Goal: Task Accomplishment & Management: Manage account settings

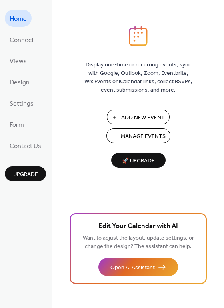
click at [143, 133] on span "Manage Events" at bounding box center [143, 136] width 45 height 8
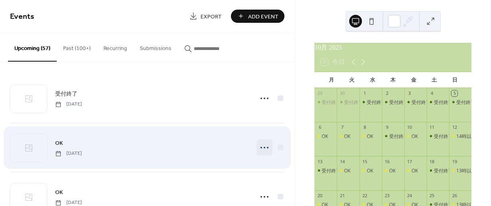
click at [260, 146] on icon at bounding box center [264, 147] width 13 height 13
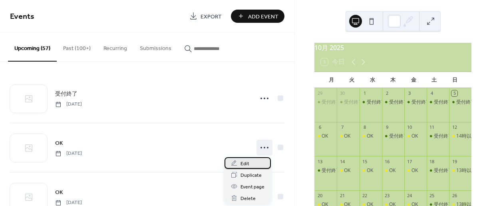
click at [242, 162] on span "Edit" at bounding box center [245, 164] width 9 height 8
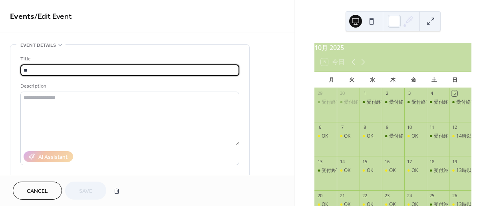
drag, startPoint x: 29, startPoint y: 69, endPoint x: 3, endPoint y: 66, distance: 26.2
type input "*"
type input "****"
click at [77, 195] on button "Save" at bounding box center [85, 191] width 41 height 18
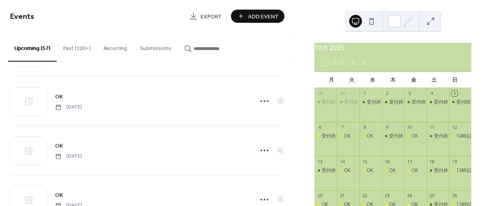
scroll to position [680, 0]
